Goal: Information Seeking & Learning: Learn about a topic

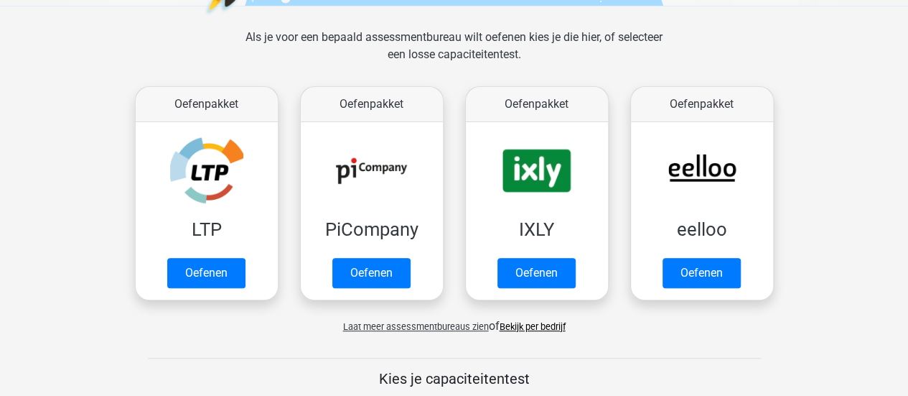
scroll to position [217, 0]
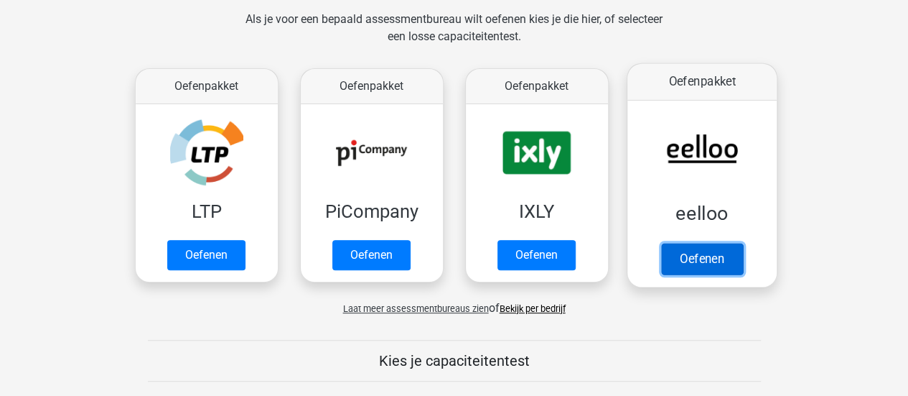
click at [716, 250] on link "Oefenen" at bounding box center [701, 259] width 82 height 32
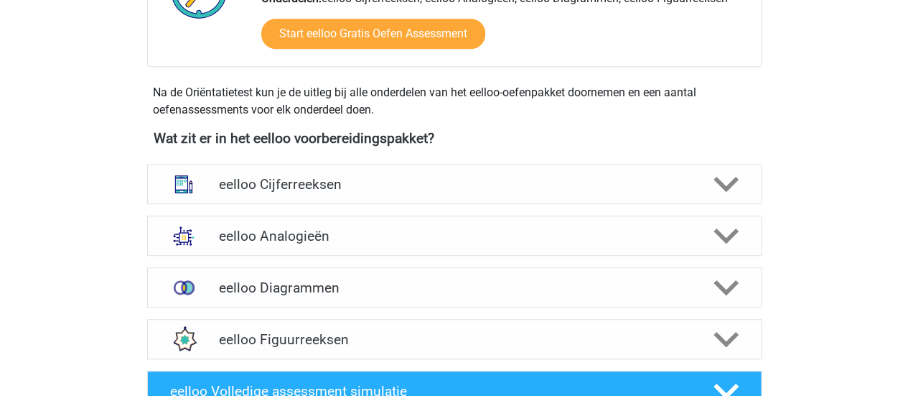
scroll to position [432, 0]
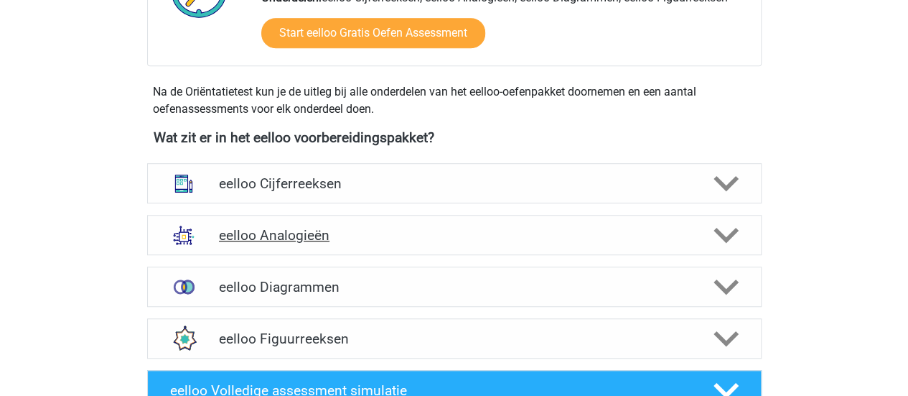
click at [648, 233] on h4 "eelloo Analogieën" at bounding box center [454, 235] width 470 height 17
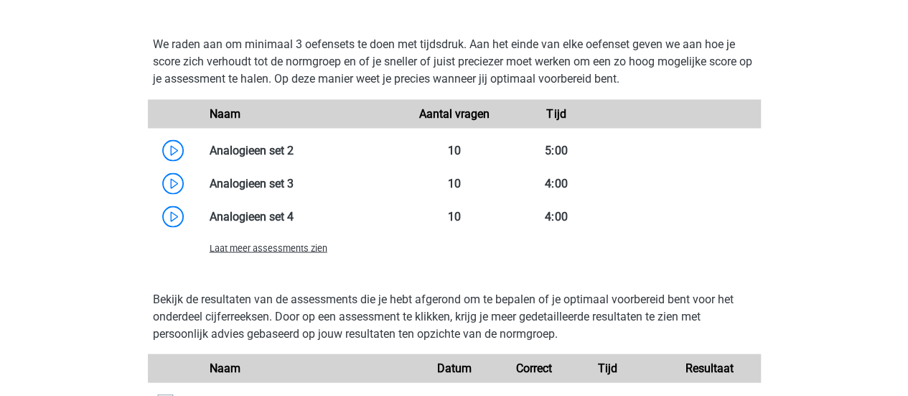
scroll to position [1279, 0]
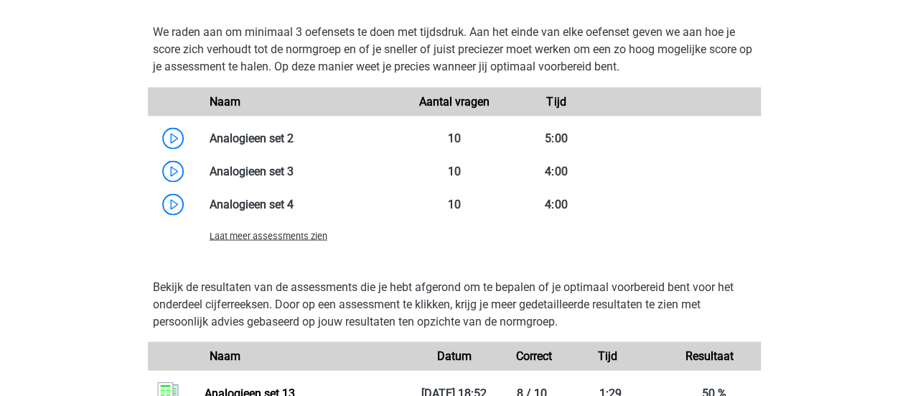
click at [318, 235] on span "Laat meer assessments zien" at bounding box center [269, 235] width 118 height 11
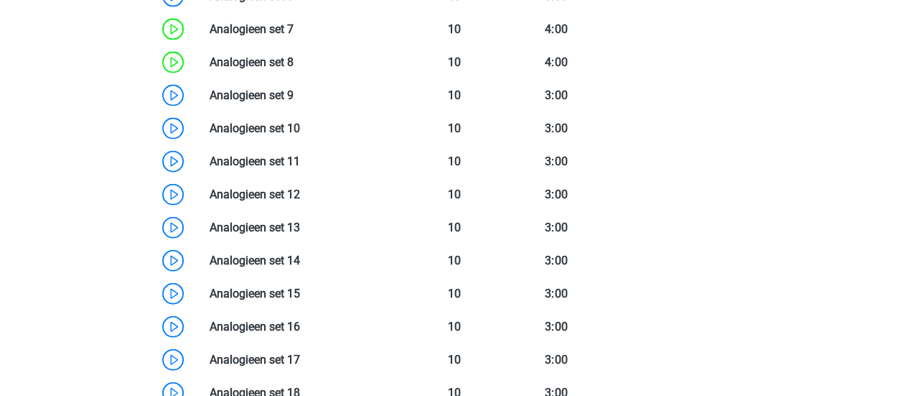
scroll to position [1578, 0]
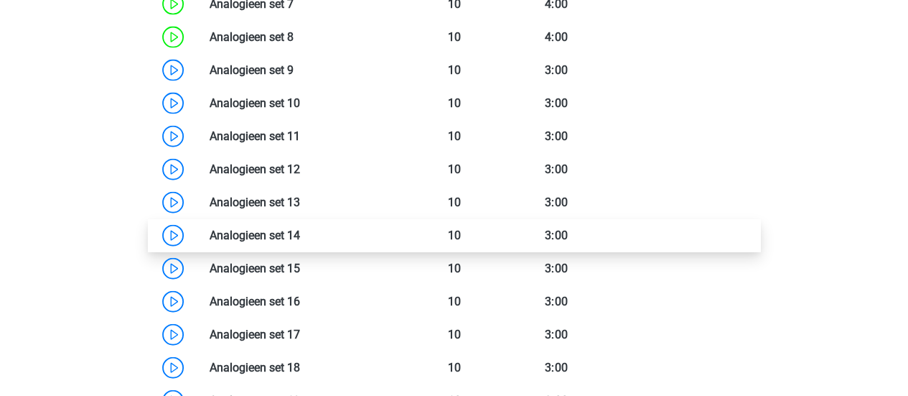
click at [300, 229] on link at bounding box center [300, 235] width 0 height 14
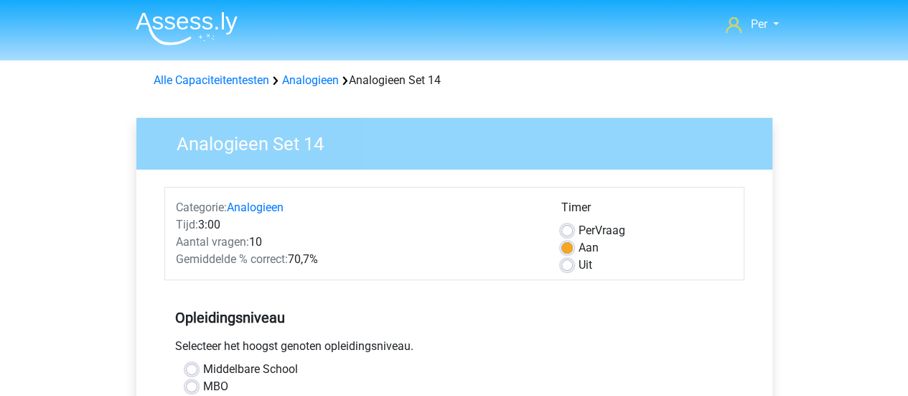
click at [290, 229] on div "Tijd: 3:00" at bounding box center [357, 224] width 385 height 17
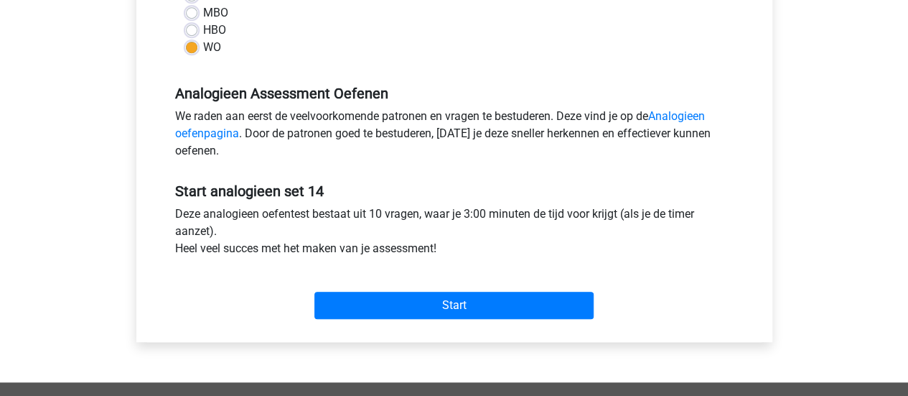
scroll to position [378, 0]
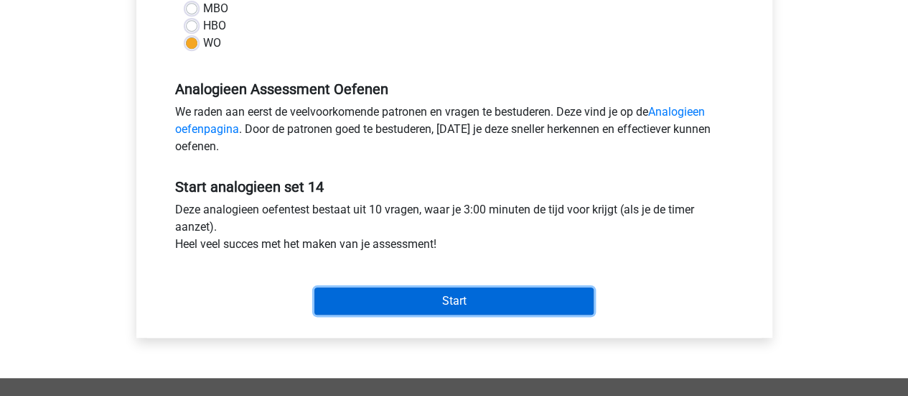
click at [418, 309] on input "Start" at bounding box center [453, 300] width 279 height 27
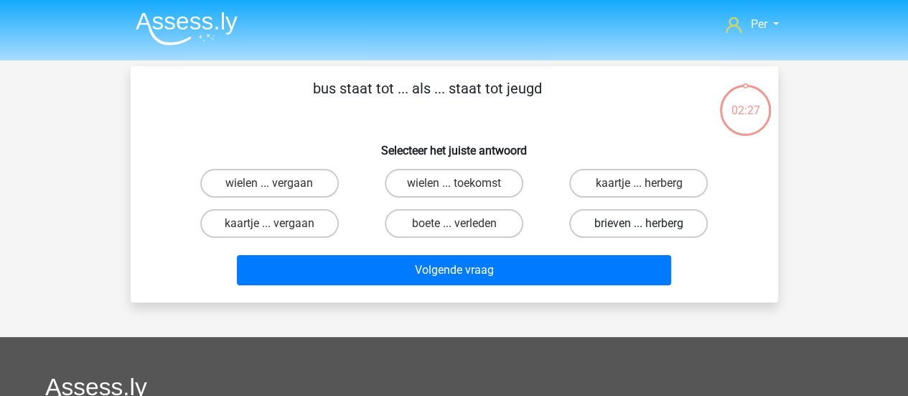
click at [666, 230] on label "brieven ... herberg" at bounding box center [638, 223] width 139 height 29
click at [648, 230] on input "brieven ... herberg" at bounding box center [643, 227] width 9 height 9
radio input "true"
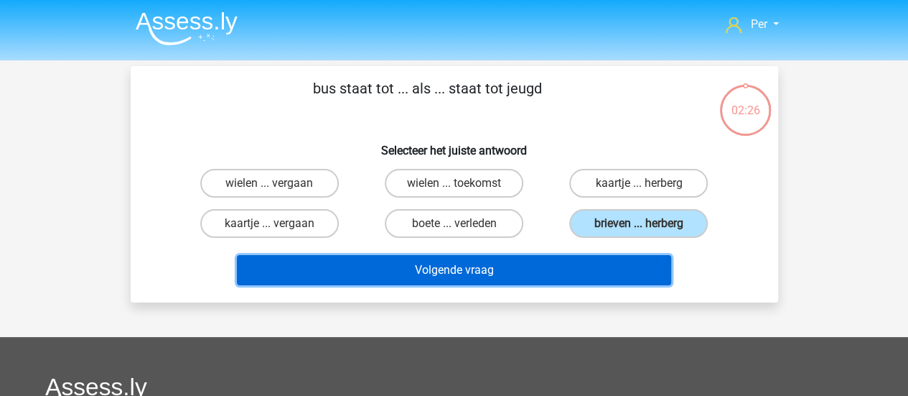
click at [609, 267] on button "Volgende vraag" at bounding box center [454, 270] width 434 height 30
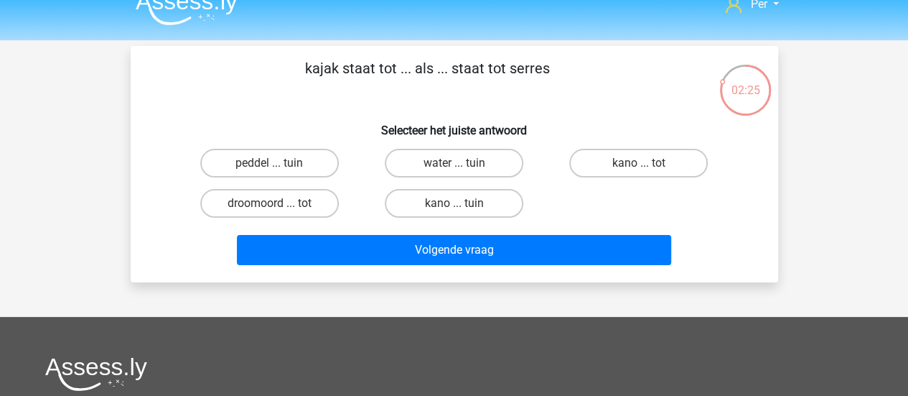
scroll to position [17, 0]
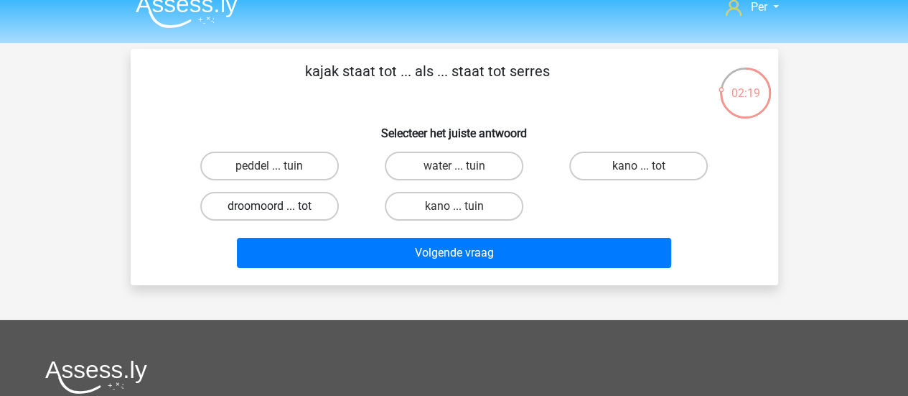
click at [317, 209] on label "droomoord ... tot" at bounding box center [269, 206] width 139 height 29
click at [279, 209] on input "droomoord ... tot" at bounding box center [273, 210] width 9 height 9
radio input "true"
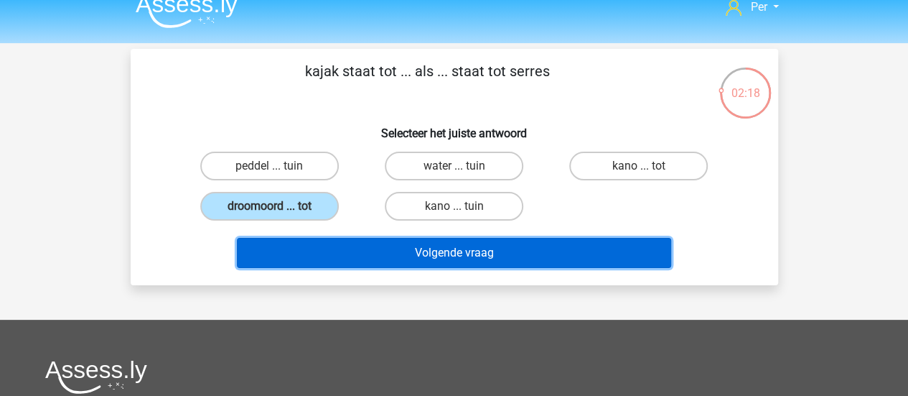
click at [390, 250] on button "Volgende vraag" at bounding box center [454, 253] width 434 height 30
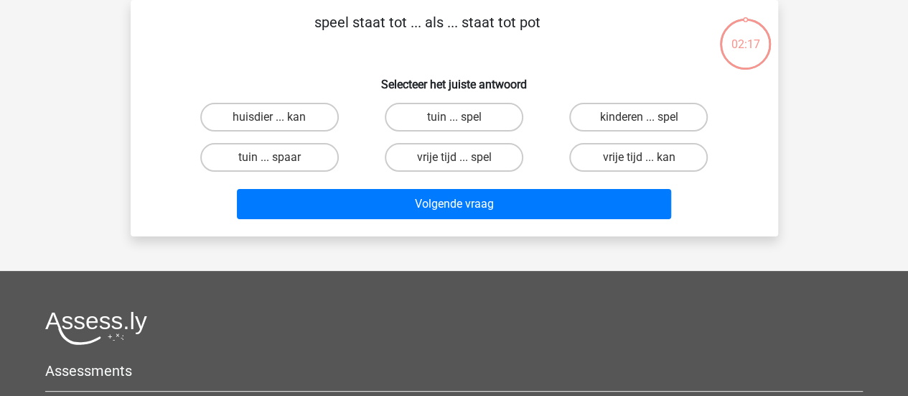
scroll to position [0, 0]
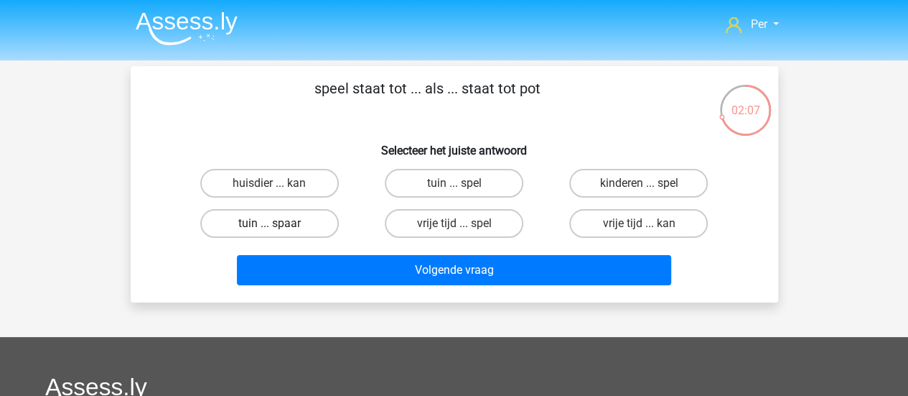
click at [289, 216] on label "tuin ... spaar" at bounding box center [269, 223] width 139 height 29
click at [279, 223] on input "tuin ... spaar" at bounding box center [273, 227] width 9 height 9
radio input "true"
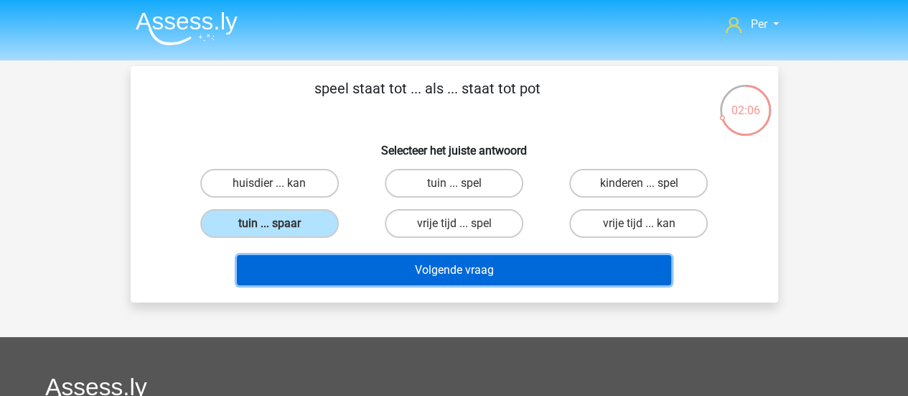
click at [495, 279] on button "Volgende vraag" at bounding box center [454, 270] width 434 height 30
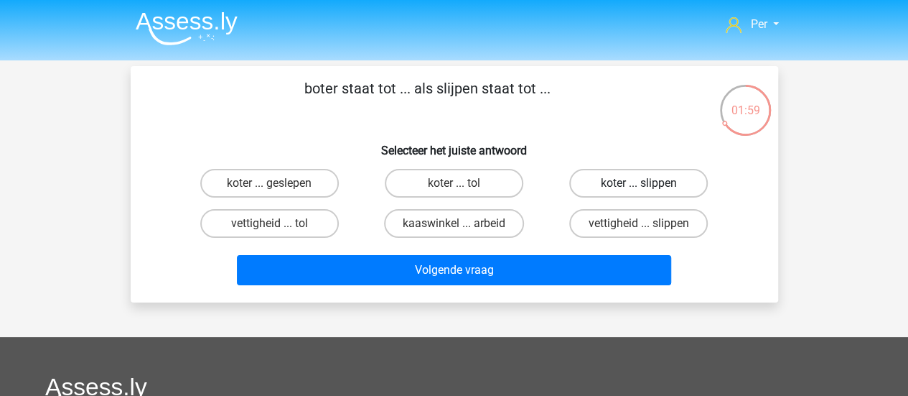
click at [652, 189] on label "koter ... slippen" at bounding box center [638, 183] width 139 height 29
click at [648, 189] on input "koter ... slippen" at bounding box center [643, 187] width 9 height 9
radio input "true"
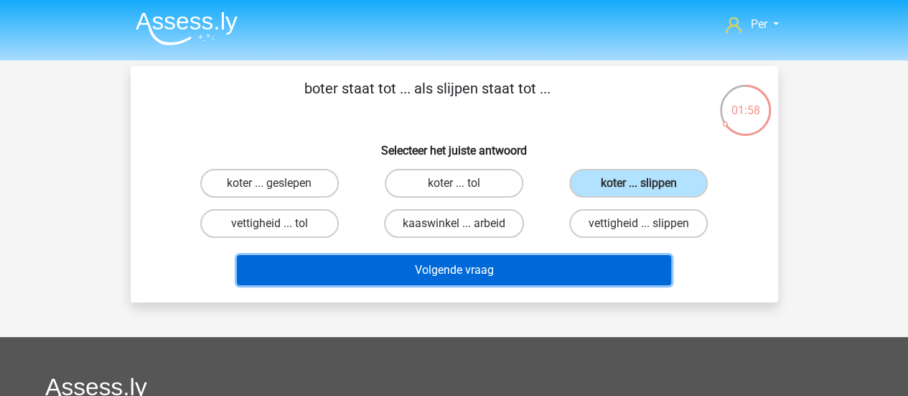
click at [558, 272] on button "Volgende vraag" at bounding box center [454, 270] width 434 height 30
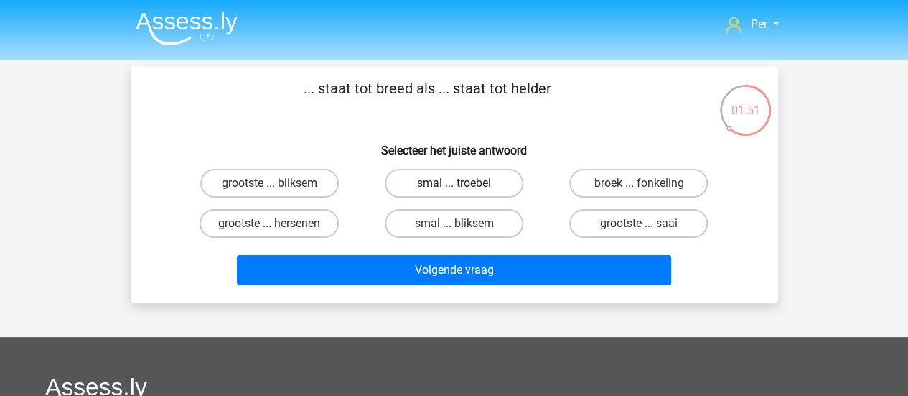
click at [460, 182] on label "smal ... troebel" at bounding box center [454, 183] width 139 height 29
click at [460, 183] on input "smal ... troebel" at bounding box center [458, 187] width 9 height 9
radio input "true"
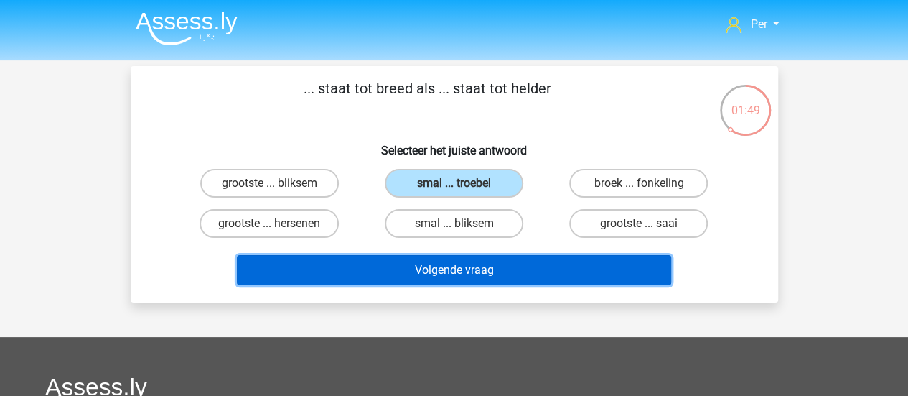
click at [471, 270] on button "Volgende vraag" at bounding box center [454, 270] width 434 height 30
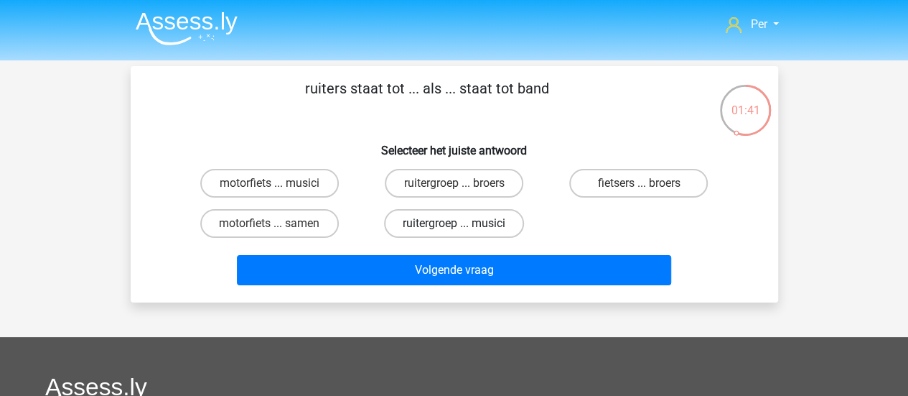
click at [474, 225] on label "ruitergroep ... musici" at bounding box center [454, 223] width 140 height 29
click at [463, 225] on input "ruitergroep ... musici" at bounding box center [458, 227] width 9 height 9
radio input "true"
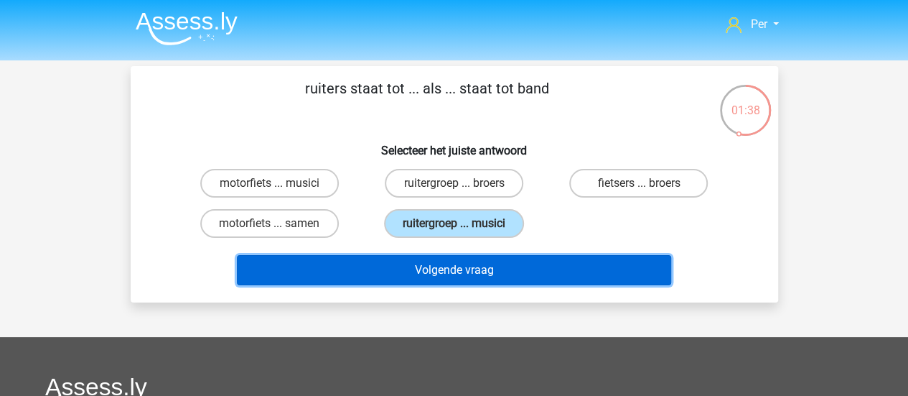
click at [498, 273] on button "Volgende vraag" at bounding box center [454, 270] width 434 height 30
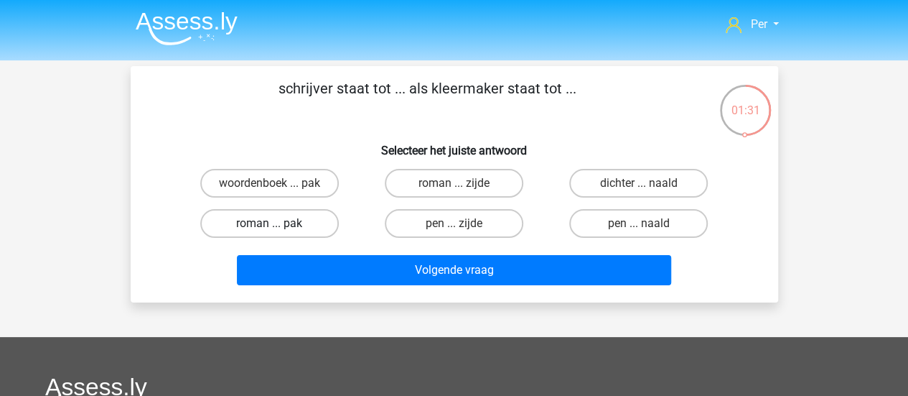
click at [311, 228] on label "roman ... pak" at bounding box center [269, 223] width 139 height 29
click at [279, 228] on input "roman ... pak" at bounding box center [273, 227] width 9 height 9
radio input "true"
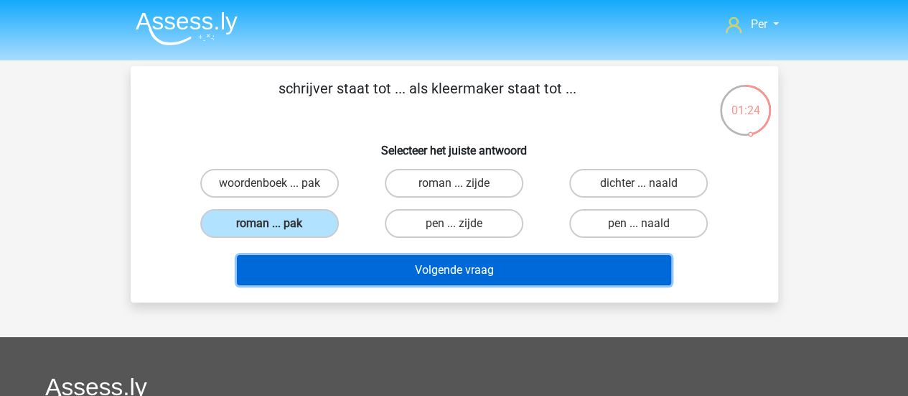
click at [478, 268] on button "Volgende vraag" at bounding box center [454, 270] width 434 height 30
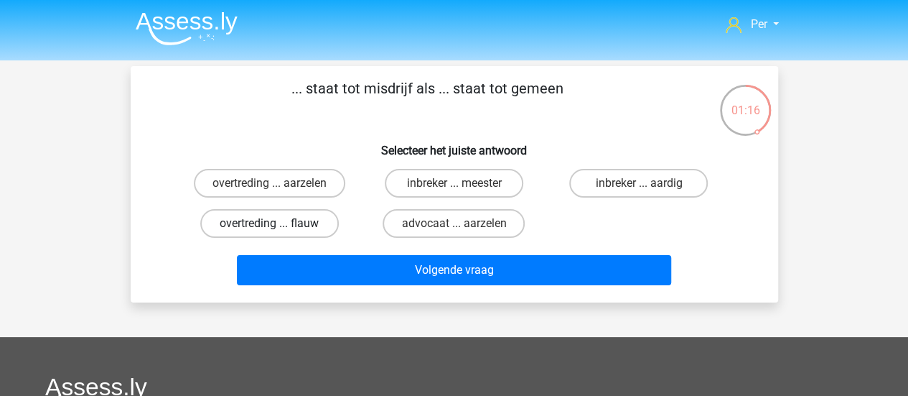
click at [326, 230] on label "overtreding ... flauw" at bounding box center [269, 223] width 139 height 29
click at [279, 230] on input "overtreding ... flauw" at bounding box center [273, 227] width 9 height 9
radio input "true"
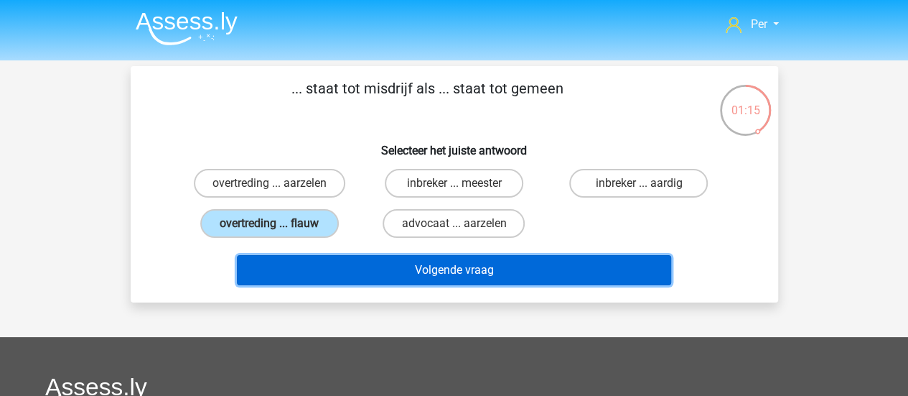
click at [456, 268] on button "Volgende vraag" at bounding box center [454, 270] width 434 height 30
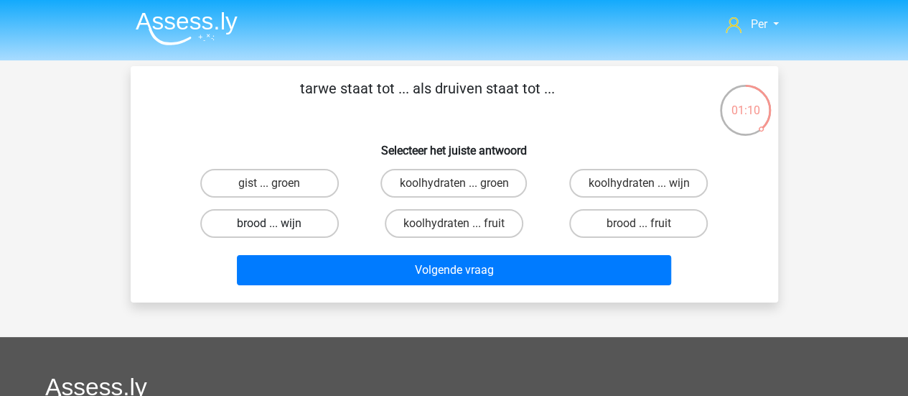
click at [305, 230] on label "brood ... wijn" at bounding box center [269, 223] width 139 height 29
click at [279, 230] on input "brood ... wijn" at bounding box center [273, 227] width 9 height 9
radio input "true"
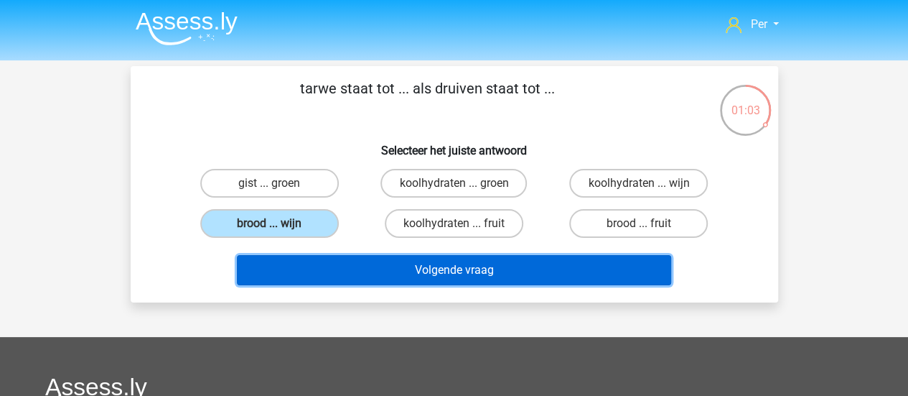
click at [441, 265] on button "Volgende vraag" at bounding box center [454, 270] width 434 height 30
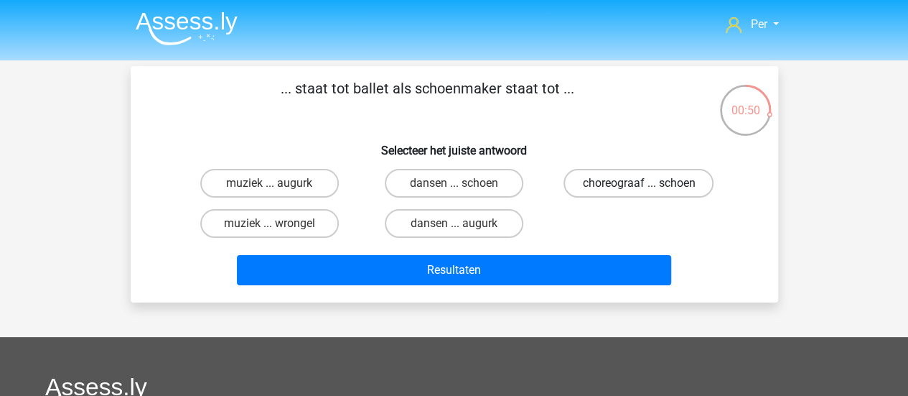
click at [662, 187] on label "choreograaf ... schoen" at bounding box center [638, 183] width 150 height 29
click at [648, 187] on input "choreograaf ... schoen" at bounding box center [643, 187] width 9 height 9
radio input "true"
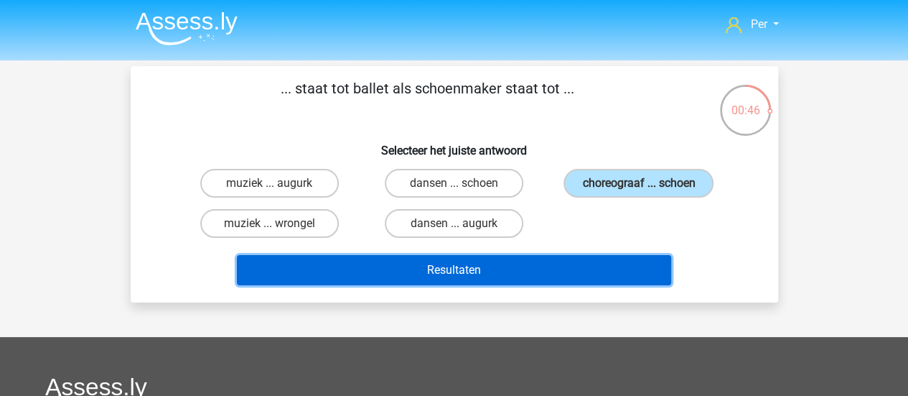
click at [577, 272] on button "Resultaten" at bounding box center [454, 270] width 434 height 30
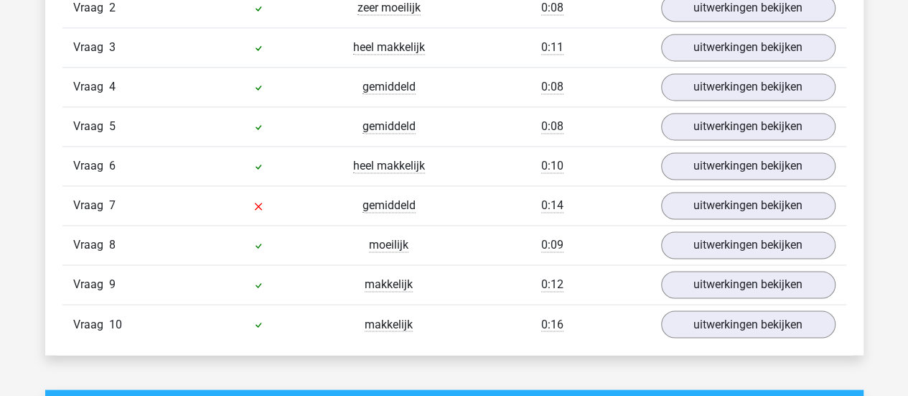
scroll to position [1039, 0]
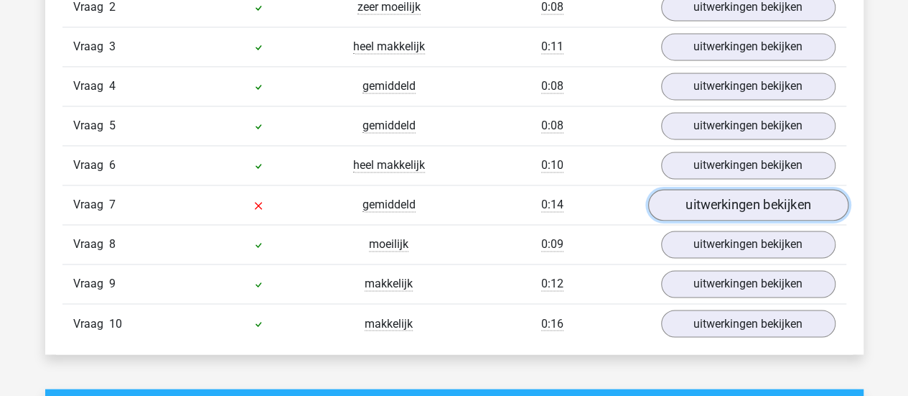
click at [744, 194] on link "uitwerkingen bekijken" at bounding box center [747, 205] width 200 height 32
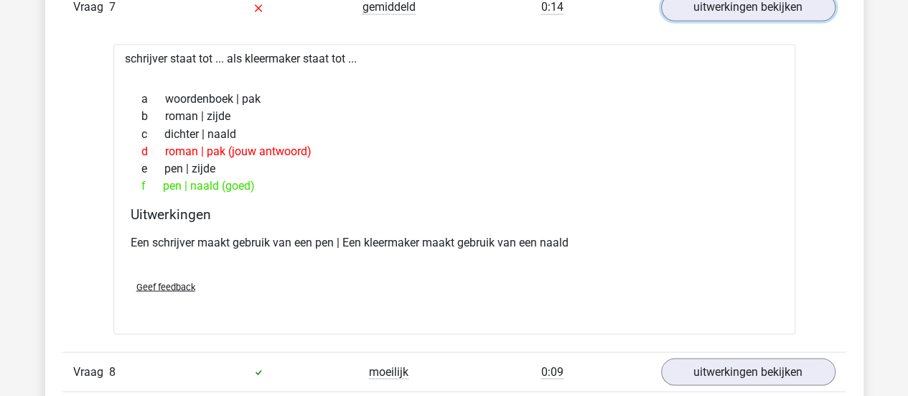
scroll to position [1174, 0]
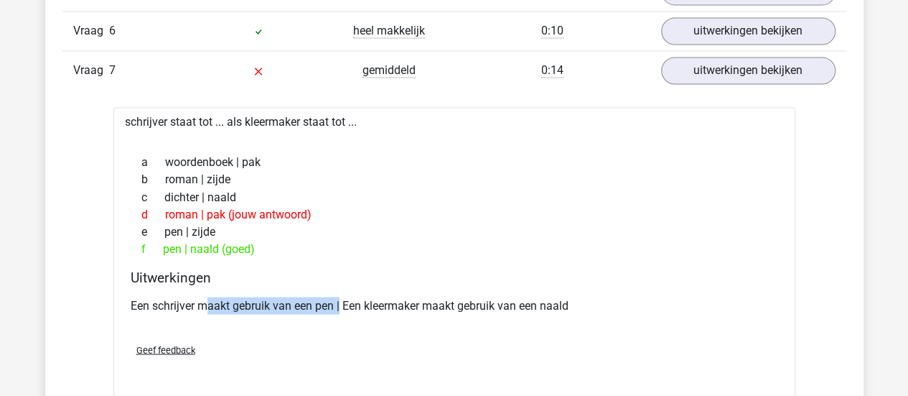
drag, startPoint x: 207, startPoint y: 297, endPoint x: 342, endPoint y: 296, distance: 134.2
click at [342, 296] on p "Een schrijver maakt gebruik van een pen | Een kleermaker maakt gebruik van een …" at bounding box center [454, 304] width 647 height 17
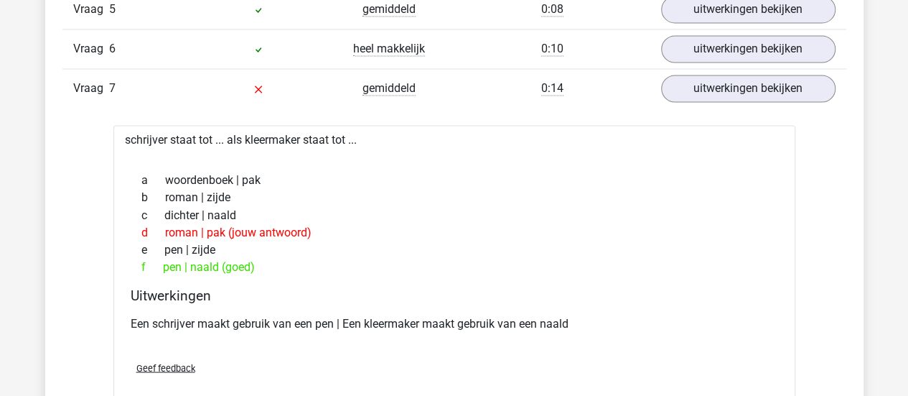
scroll to position [1154, 0]
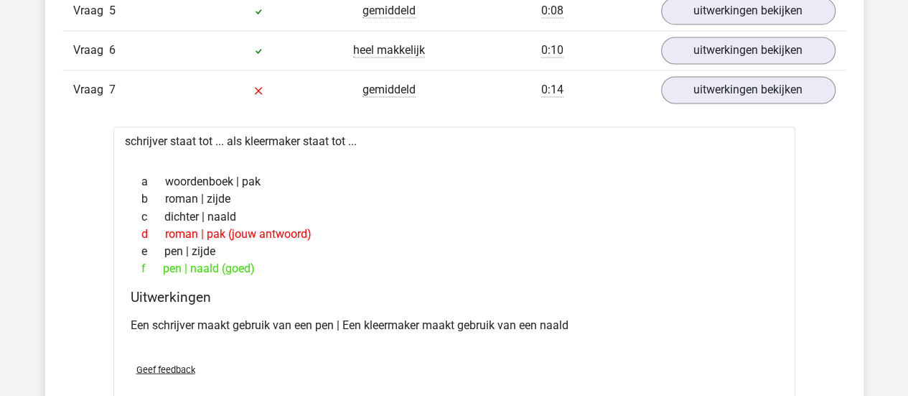
click at [342, 296] on h4 "Uitwerkingen" at bounding box center [454, 296] width 647 height 17
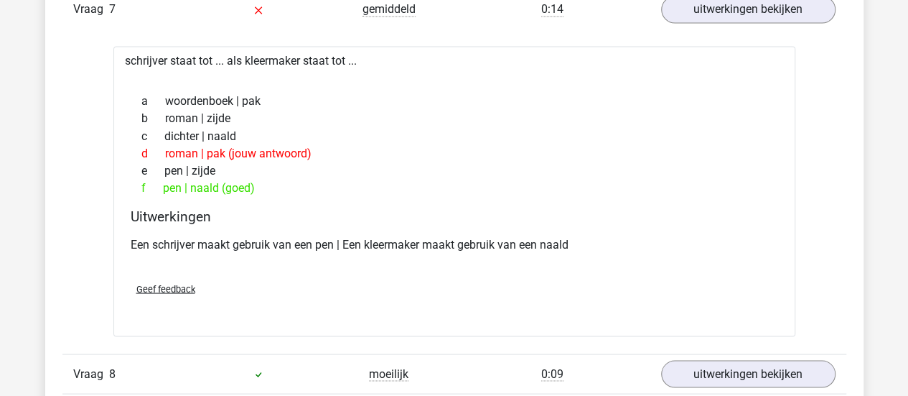
click at [191, 283] on span "Geef feedback" at bounding box center [165, 288] width 59 height 11
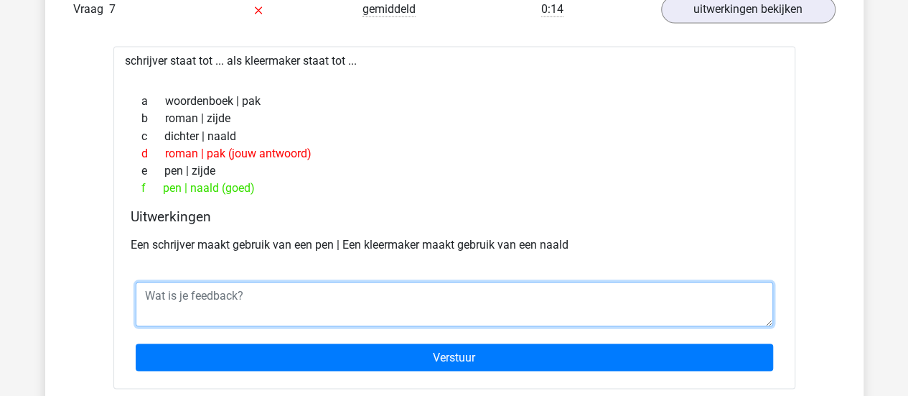
click at [189, 289] on textarea at bounding box center [454, 303] width 637 height 45
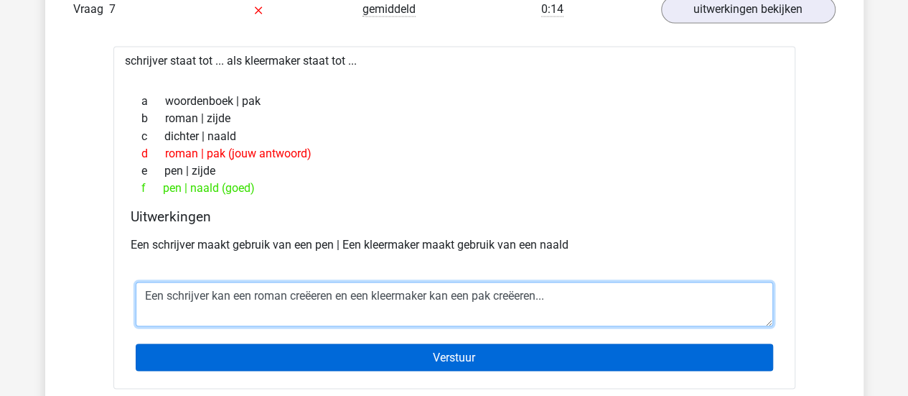
type textarea "Een schrijver kan een roman creëeren en een kleermaker kan een pak creëeren..."
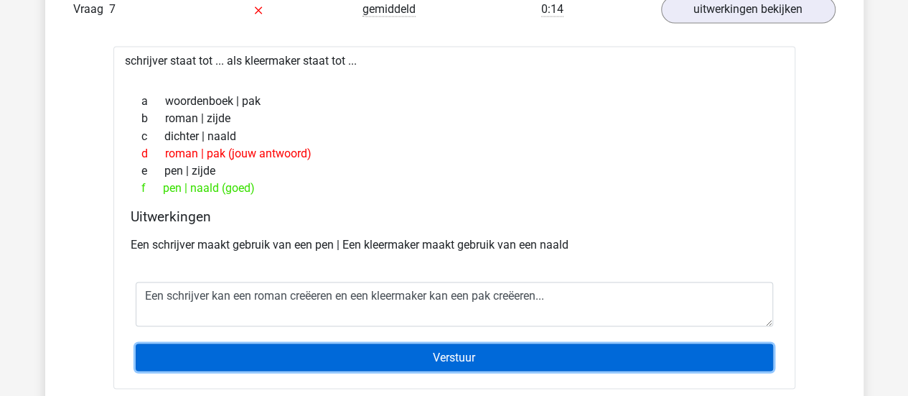
click at [427, 347] on input "Verstuur" at bounding box center [454, 356] width 637 height 27
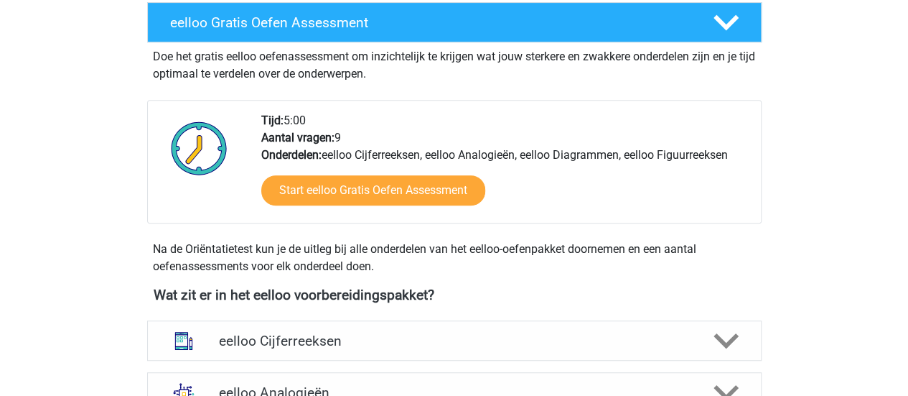
scroll to position [284, 0]
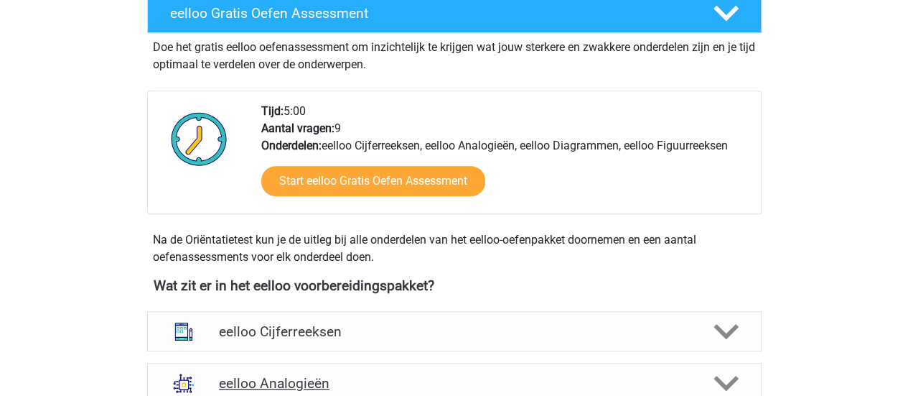
click at [378, 362] on div "eelloo Analogieën" at bounding box center [454, 382] width 614 height 40
click at [345, 332] on h4 "eelloo Cijferreeksen" at bounding box center [454, 331] width 470 height 17
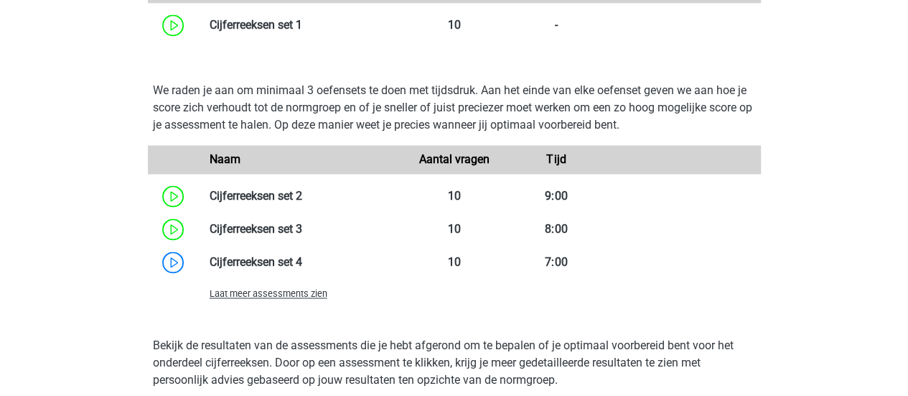
scroll to position [1032, 0]
click at [293, 288] on span "Laat meer assessments zien" at bounding box center [269, 292] width 118 height 11
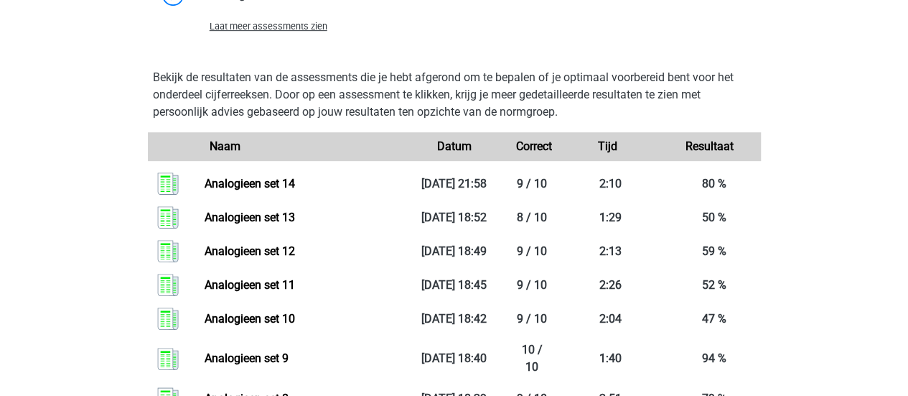
scroll to position [3097, 0]
